Goal: Transaction & Acquisition: Purchase product/service

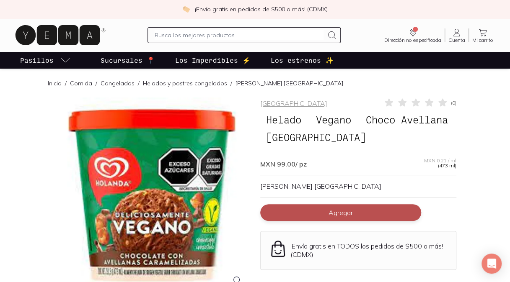
click at [325, 220] on button "Agregar" at bounding box center [340, 212] width 161 height 17
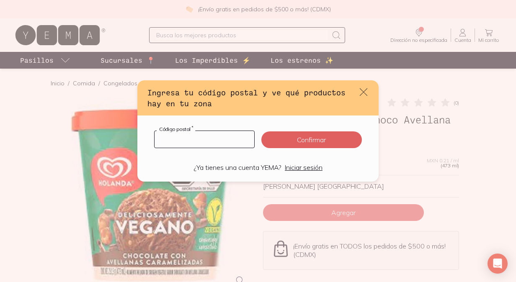
click at [192, 142] on input "default" at bounding box center [205, 139] width 100 height 17
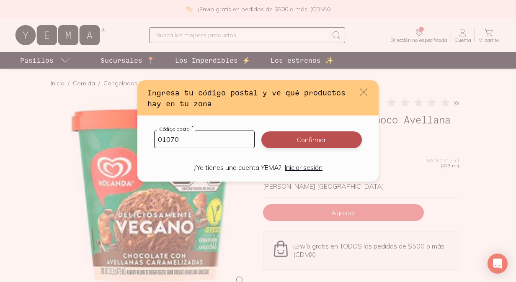
type input "01070"
click at [339, 145] on button "Confirmar" at bounding box center [311, 140] width 101 height 17
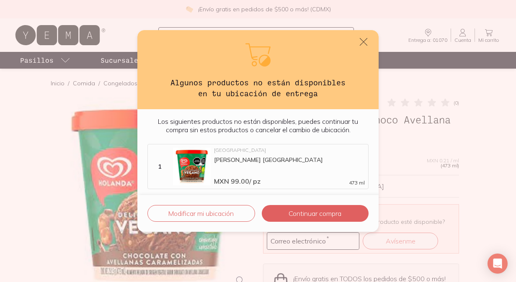
scroll to position [3, 0]
click at [225, 214] on button "Modificar mi ubicación" at bounding box center [201, 213] width 108 height 17
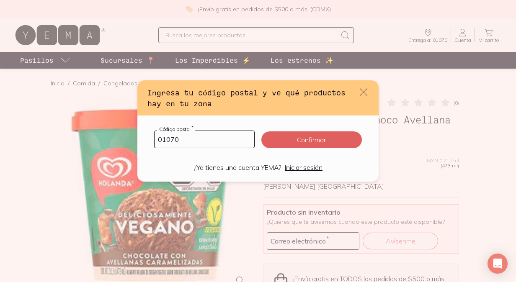
click at [207, 144] on input "01070" at bounding box center [205, 139] width 100 height 17
drag, startPoint x: 194, startPoint y: 139, endPoint x: 68, endPoint y: 120, distance: 127.2
click at [68, 120] on div "Ingresa tu código postal y ve qué productos hay en tu zona 01070 Código postal …" at bounding box center [258, 141] width 516 height 282
type input "03100"
click button "Confirmar" at bounding box center [311, 140] width 101 height 17
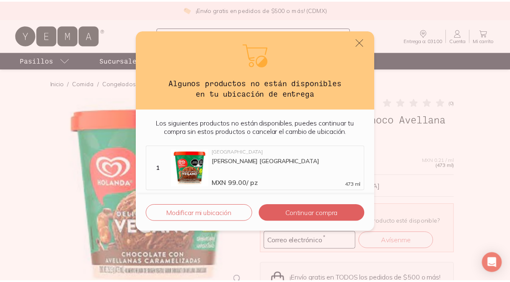
scroll to position [0, 0]
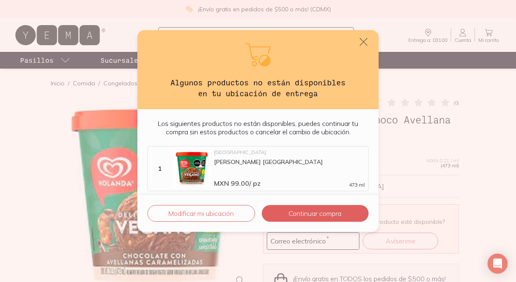
drag, startPoint x: 364, startPoint y: 41, endPoint x: 365, endPoint y: 48, distance: 7.6
click at [365, 47] on icon "default" at bounding box center [364, 42] width 10 height 10
